Goal: Navigation & Orientation: Find specific page/section

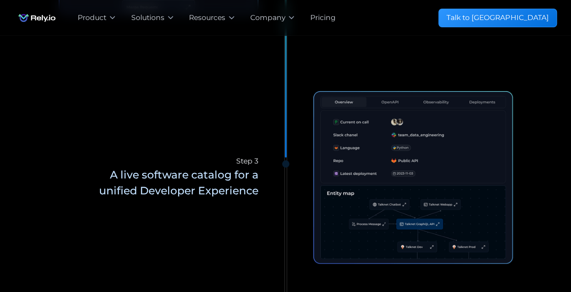
scroll to position [1683, 0]
